Goal: Information Seeking & Learning: Learn about a topic

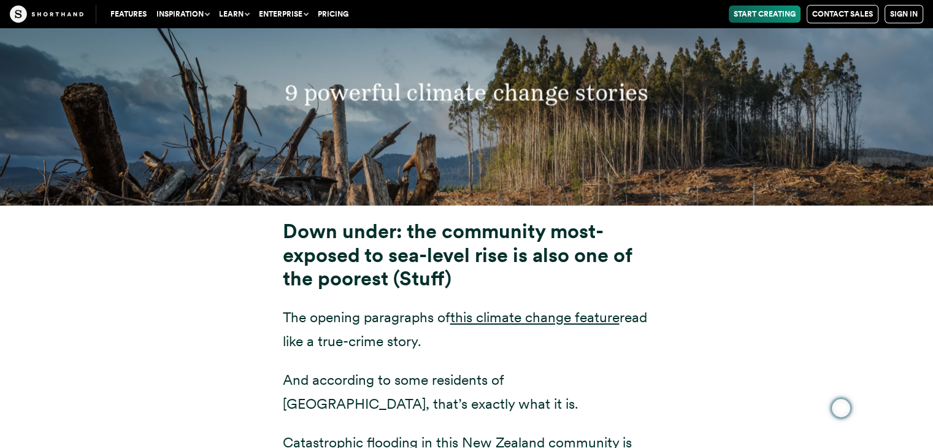
scroll to position [4601, 0]
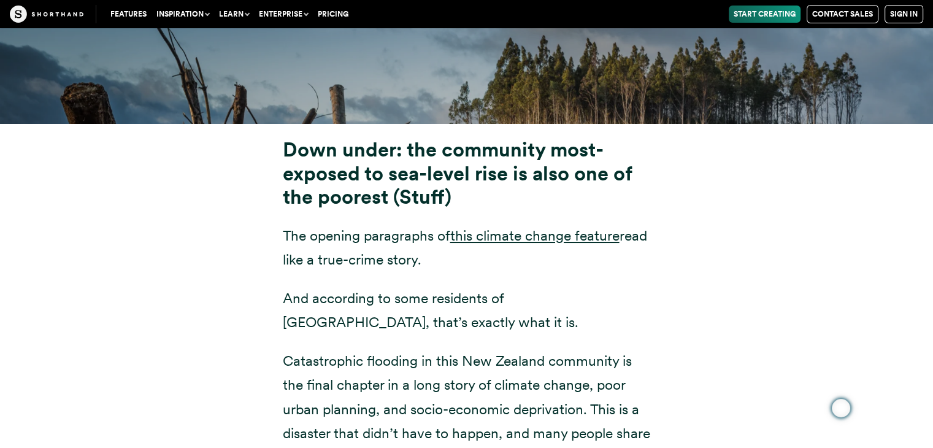
click at [418, 137] on strong "Down under: the community most-exposed to sea-level rise is also one of the poo…" at bounding box center [457, 172] width 349 height 71
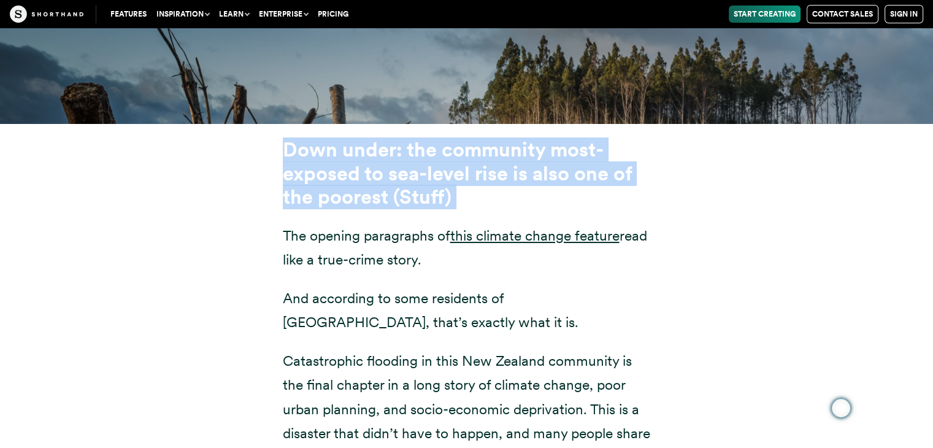
click at [418, 137] on strong "Down under: the community most-exposed to sea-level rise is also one of the poo…" at bounding box center [457, 172] width 349 height 71
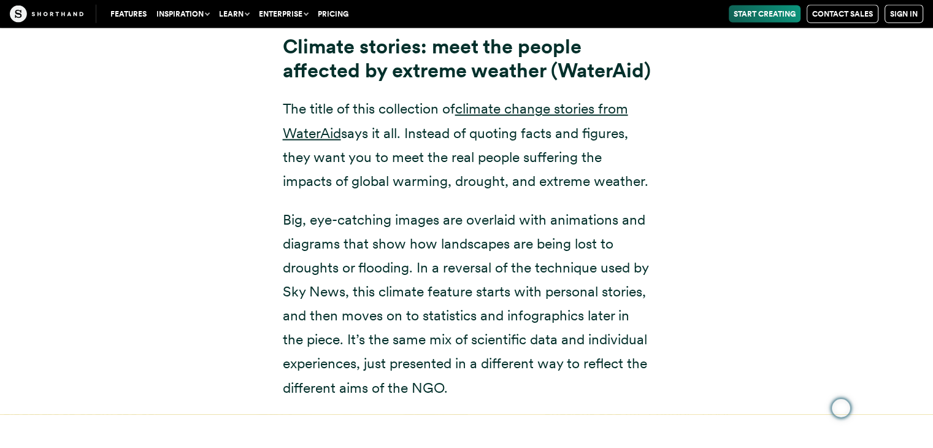
scroll to position [7546, 0]
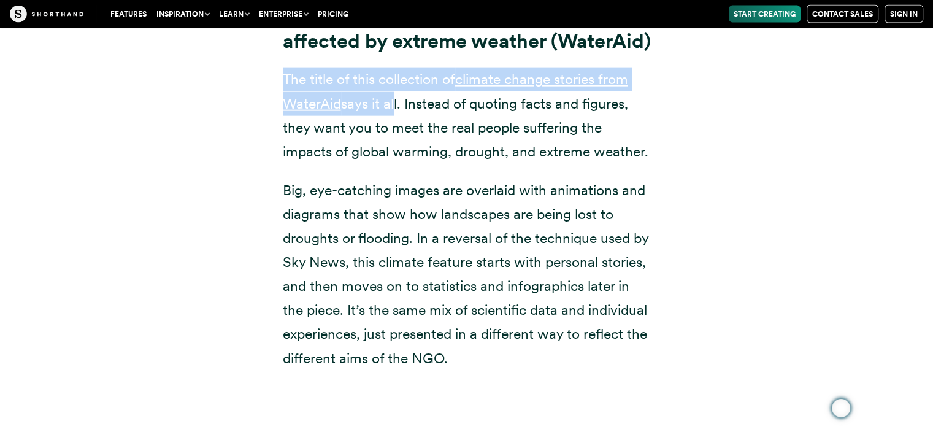
drag, startPoint x: 282, startPoint y: 73, endPoint x: 390, endPoint y: 102, distance: 111.8
click at [391, 104] on div "Climate stories: meet the people affected by extreme weather (WaterAid) The tit…" at bounding box center [466, 168] width 417 height 404
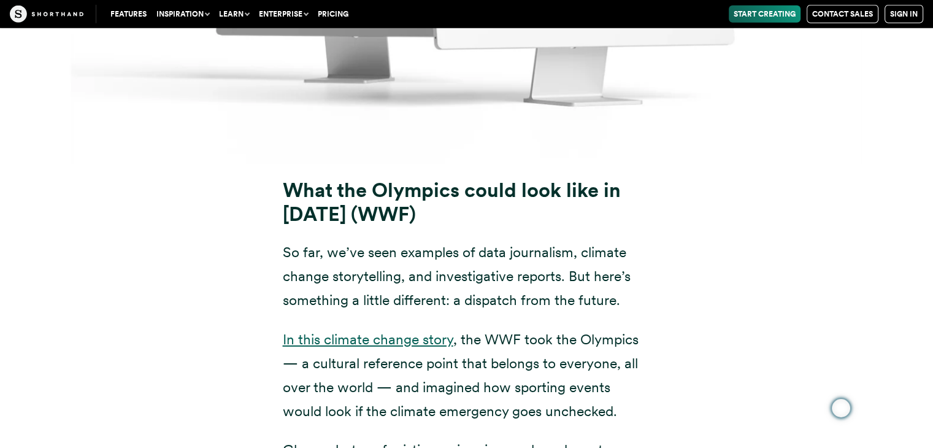
scroll to position [12883, 0]
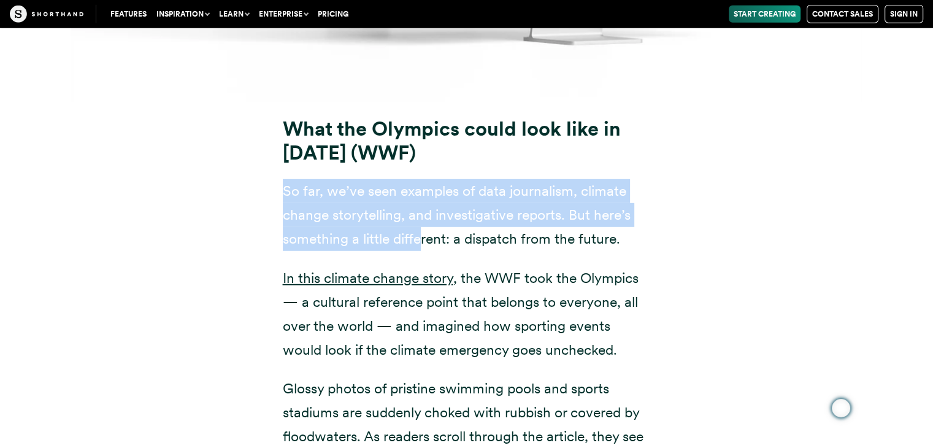
drag, startPoint x: 364, startPoint y: 113, endPoint x: 418, endPoint y: 158, distance: 70.1
click at [418, 158] on div "What the Olympics could look like in [DATE] (WWF) So far, we’ve seen examples o…" at bounding box center [466, 374] width 417 height 514
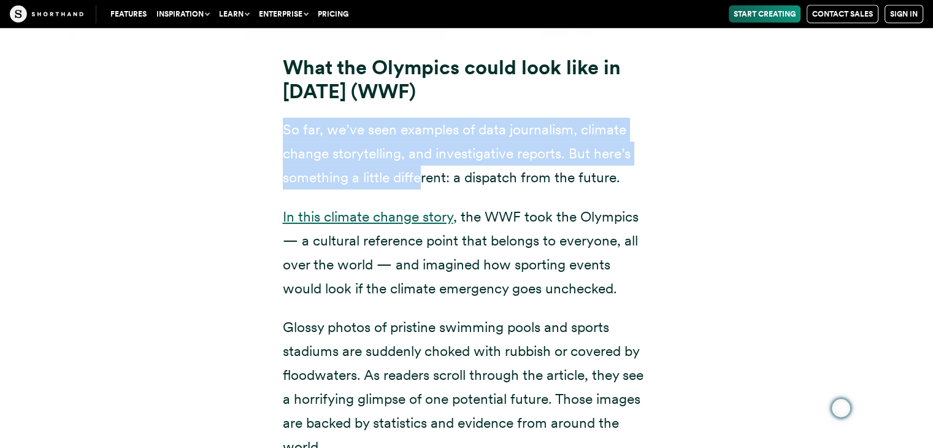
click at [436, 208] on link "In this climate change story" at bounding box center [368, 216] width 171 height 17
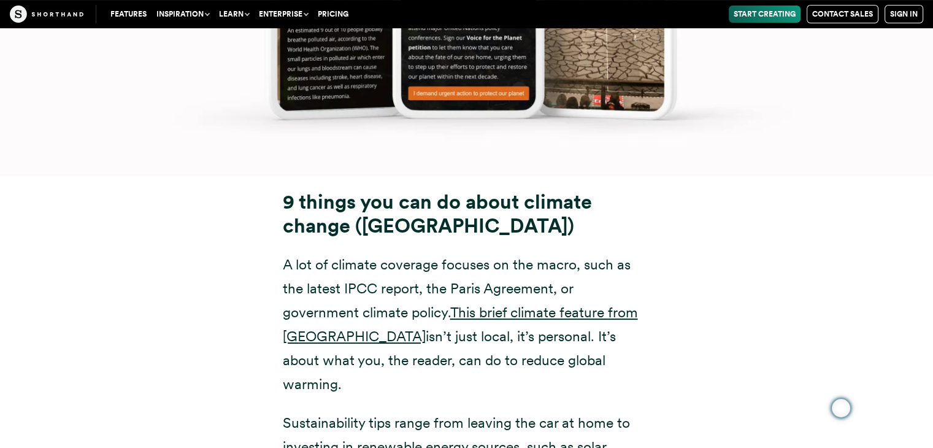
scroll to position [14294, 0]
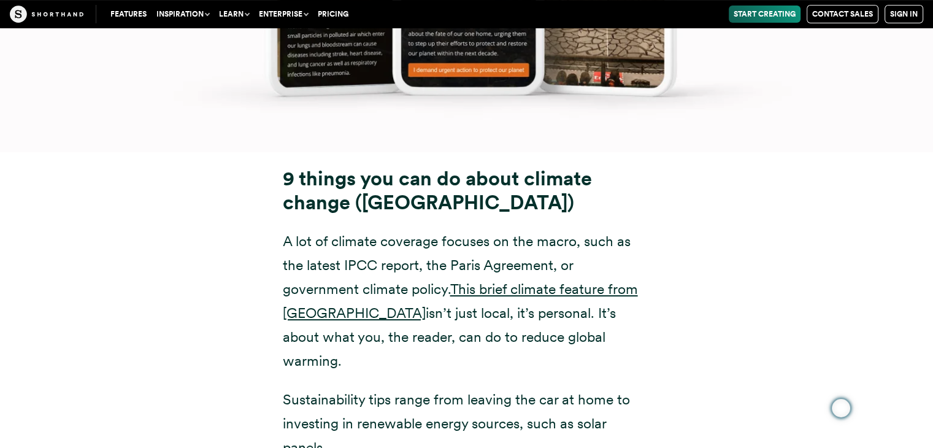
drag, startPoint x: 407, startPoint y: 101, endPoint x: 591, endPoint y: 134, distance: 187.0
click at [591, 166] on strong "9 things you can do about climate change ([GEOGRAPHIC_DATA])" at bounding box center [437, 190] width 309 height 48
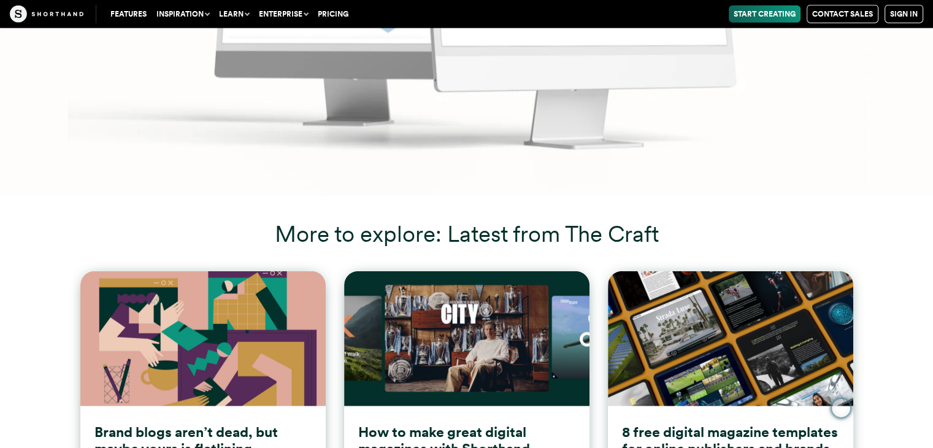
scroll to position [17054, 0]
